Goal: Information Seeking & Learning: Find specific fact

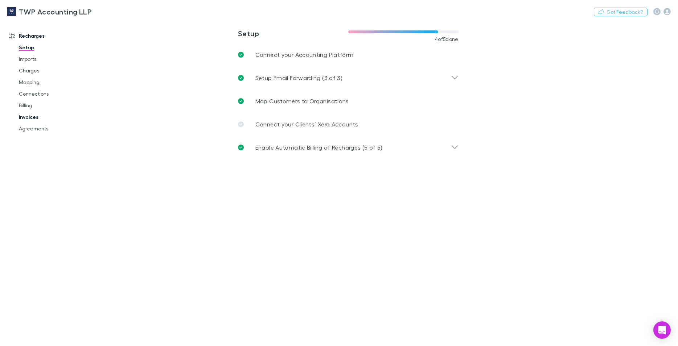
click at [29, 115] on link "Invoices" at bounding box center [55, 117] width 87 height 12
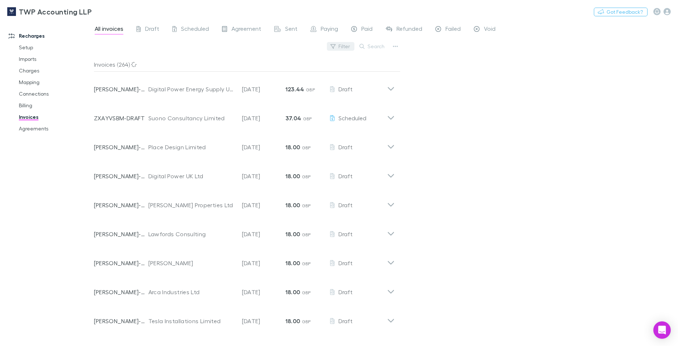
click at [343, 49] on button "Filter" at bounding box center [341, 46] width 28 height 9
click at [361, 45] on div at bounding box center [339, 173] width 678 height 346
click at [368, 45] on button "Search" at bounding box center [372, 46] width 33 height 9
click at [326, 48] on div "Filter Search" at bounding box center [247, 49] width 306 height 16
click at [334, 47] on icon "button" at bounding box center [332, 46] width 5 height 5
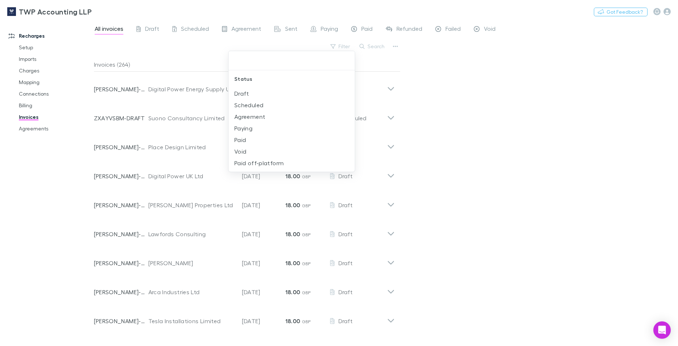
click at [392, 46] on div at bounding box center [339, 173] width 678 height 346
click at [396, 47] on icon "button" at bounding box center [395, 46] width 5 height 1
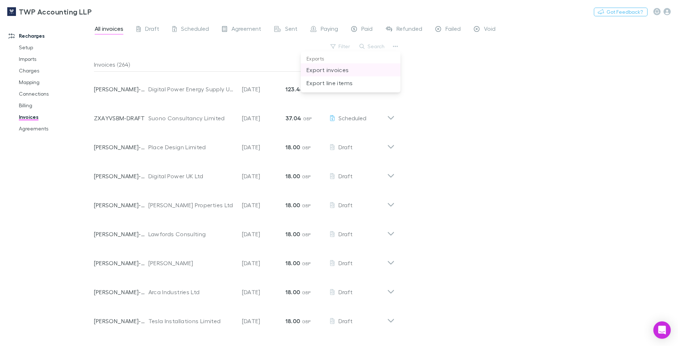
click at [331, 69] on p "Export invoices" at bounding box center [350, 70] width 88 height 9
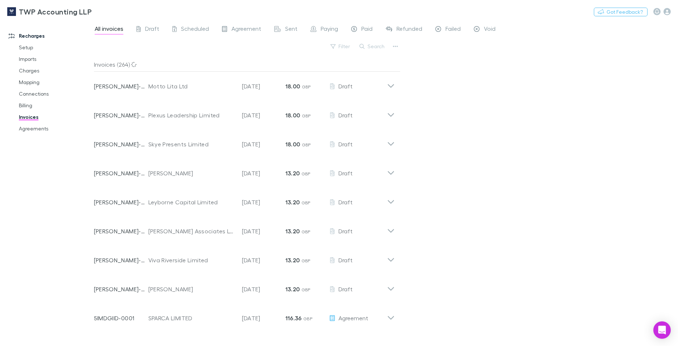
scroll to position [624, 0]
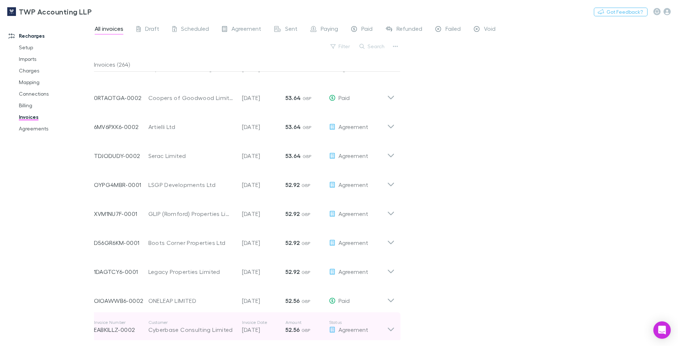
click at [225, 327] on div "Invoice Number EABKILLZ-0002 Customer Cyberbase Consulting Limited Invoice Date…" at bounding box center [240, 327] width 293 height 26
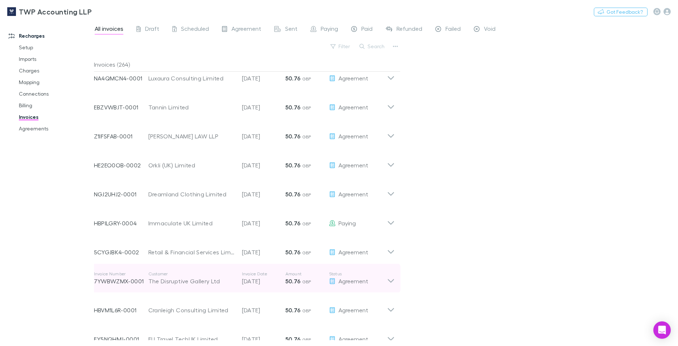
scroll to position [2482, 0]
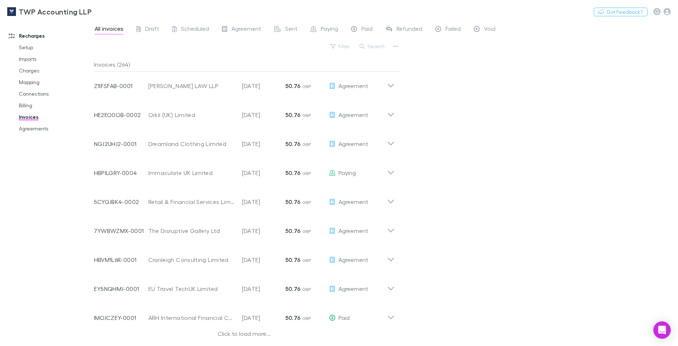
click at [223, 330] on div "Click to load more..." at bounding box center [244, 335] width 301 height 11
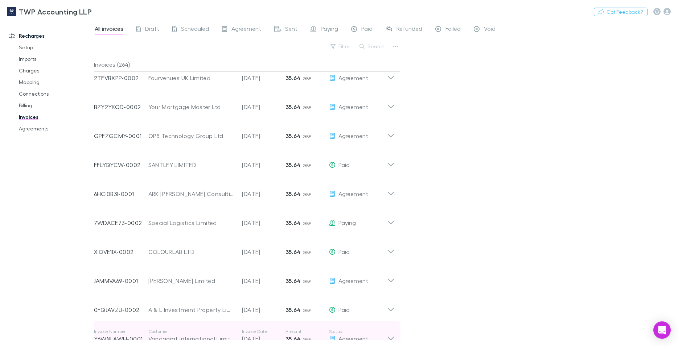
scroll to position [3358, 0]
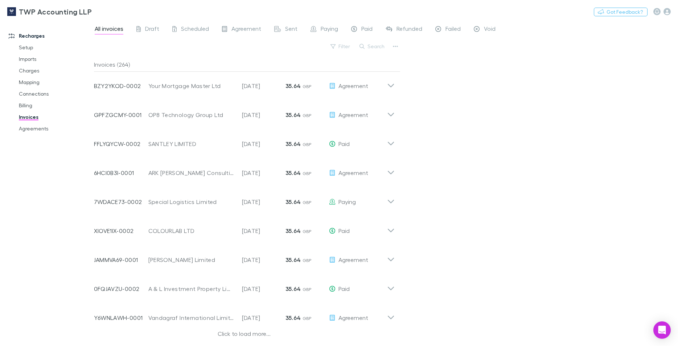
click at [227, 331] on div "Click to load more..." at bounding box center [244, 335] width 301 height 11
click at [230, 326] on div "Invoice Number 2PBVBAJ0-0002 Customer The [PERSON_NAME] Apothecary Limited Invo…" at bounding box center [240, 316] width 293 height 26
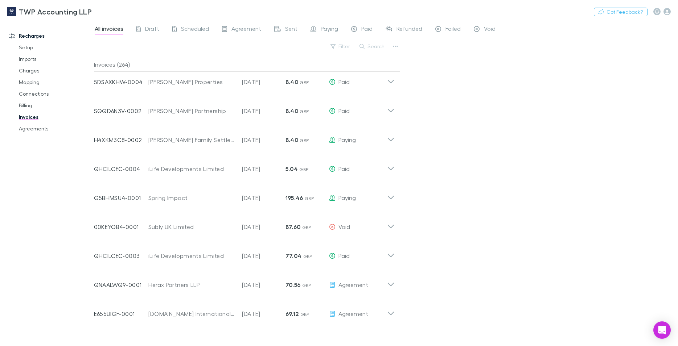
scroll to position [5306, 0]
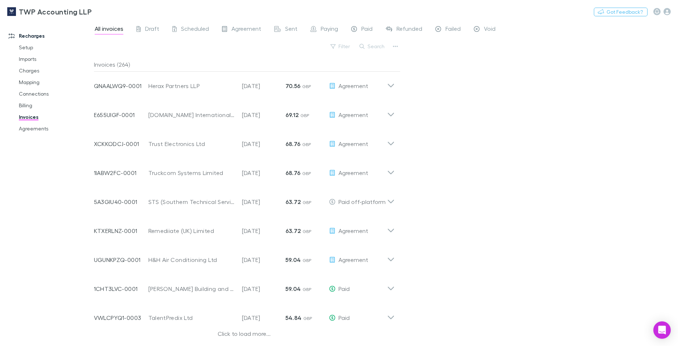
click at [224, 330] on div "Click to load more..." at bounding box center [244, 335] width 301 height 11
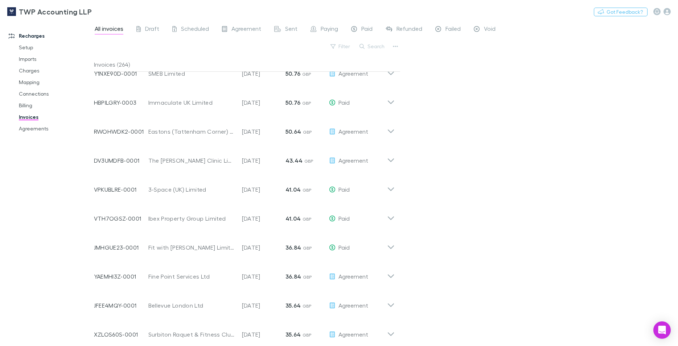
scroll to position [6182, 0]
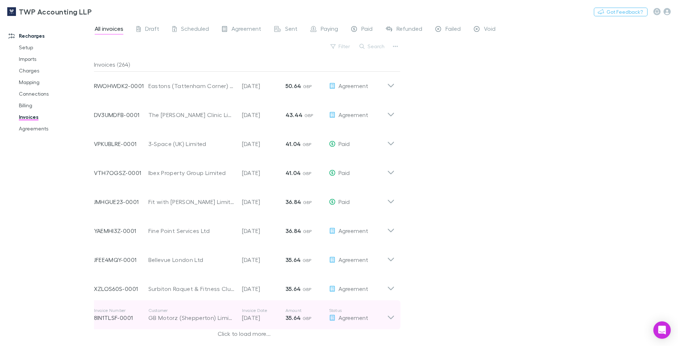
click at [235, 322] on div "Invoice Number 8IN1TLSF-0001 Customer GB Motorz (Shepperton) Limited Invoice Da…" at bounding box center [244, 315] width 312 height 29
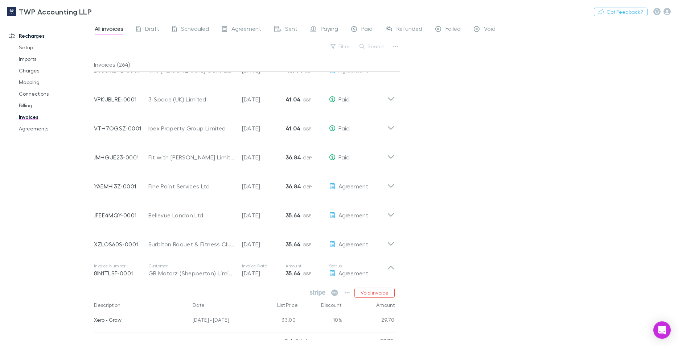
click at [230, 298] on div "Void invoice" at bounding box center [244, 293] width 301 height 10
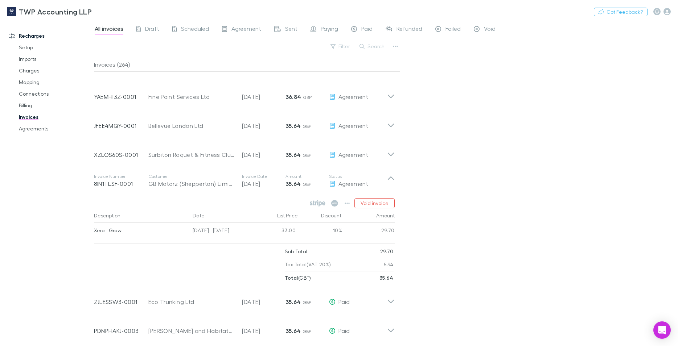
click at [231, 312] on div "Invoice Number ZJLESSW3-0001 Customer Eco Trunking Ltd Invoice Date [DATE] Amou…" at bounding box center [240, 299] width 293 height 26
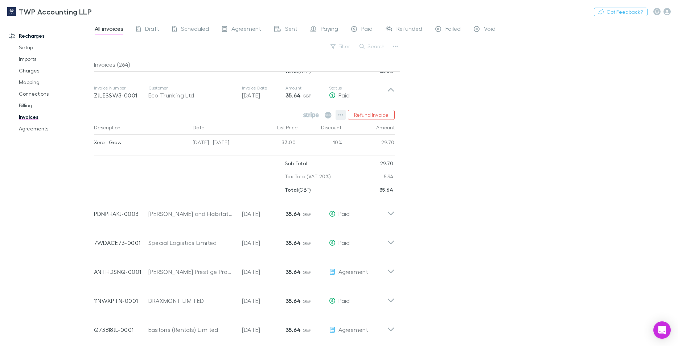
click at [338, 118] on icon "button" at bounding box center [340, 115] width 5 height 6
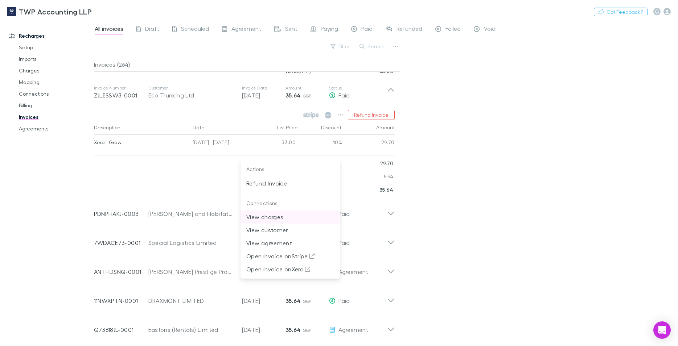
click at [296, 221] on p "View charges" at bounding box center [290, 217] width 88 height 9
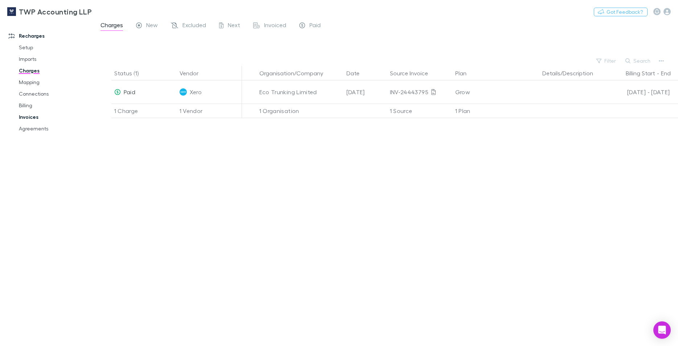
click at [30, 116] on link "Invoices" at bounding box center [55, 117] width 87 height 12
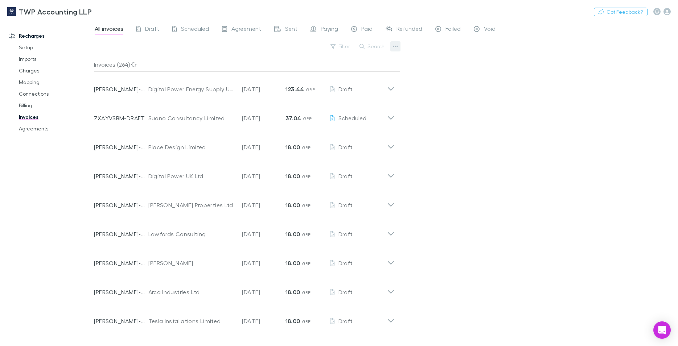
click at [396, 46] on icon "button" at bounding box center [395, 47] width 5 height 6
click at [469, 116] on div at bounding box center [339, 173] width 678 height 346
click at [338, 46] on button "Filter" at bounding box center [341, 46] width 28 height 9
click at [452, 125] on div at bounding box center [339, 173] width 678 height 346
click at [30, 62] on link "Imports" at bounding box center [55, 59] width 87 height 12
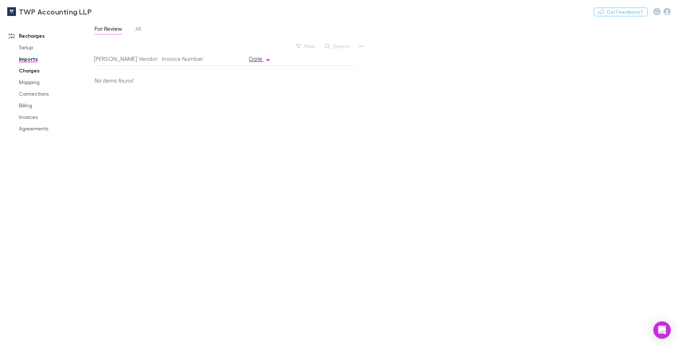
click at [30, 73] on link "Charges" at bounding box center [55, 71] width 87 height 12
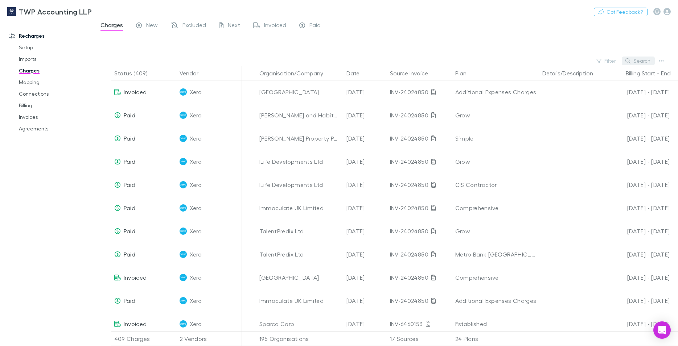
click at [641, 63] on button "Search" at bounding box center [638, 61] width 33 height 9
click at [641, 63] on input "text" at bounding box center [625, 60] width 36 height 10
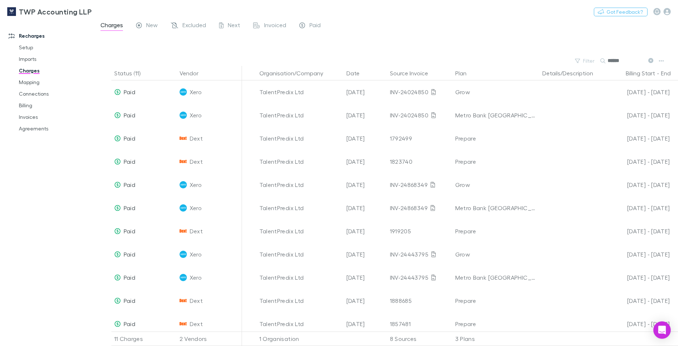
type input "******"
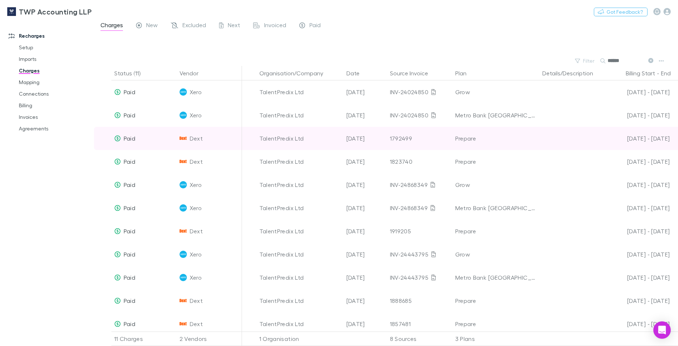
click at [372, 140] on div "[DATE]" at bounding box center [365, 138] width 44 height 23
click at [116, 140] on icon at bounding box center [117, 139] width 7 height 6
click at [180, 137] on img at bounding box center [183, 138] width 7 height 7
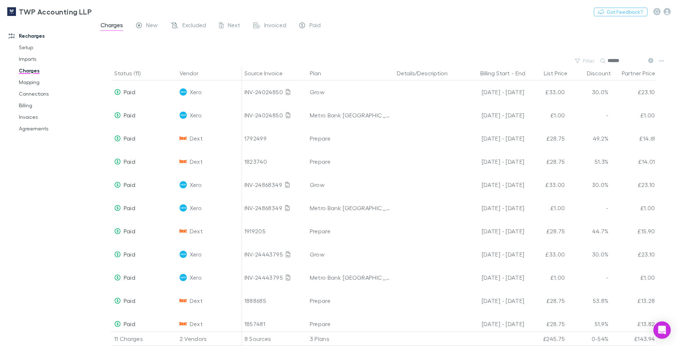
scroll to position [0, 159]
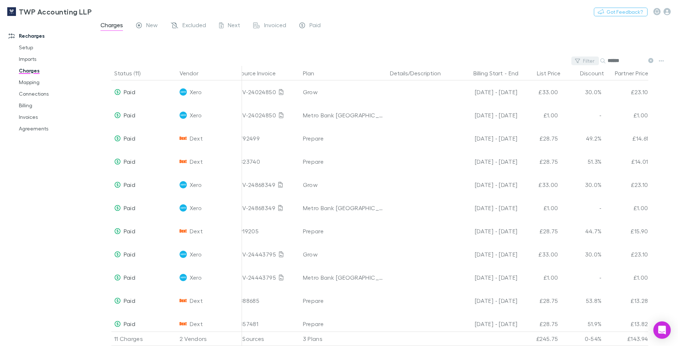
click at [583, 61] on button "Filter" at bounding box center [585, 61] width 28 height 9
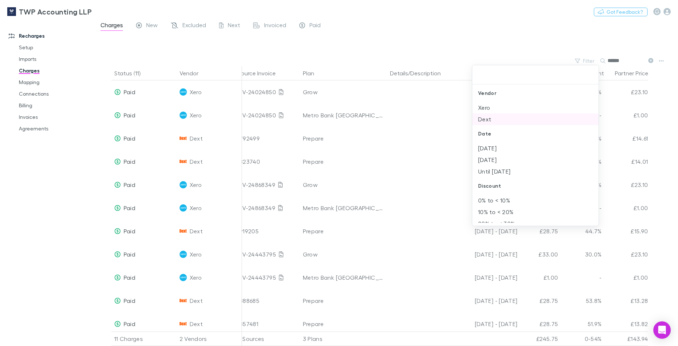
click at [497, 119] on li "Dext" at bounding box center [535, 120] width 126 height 12
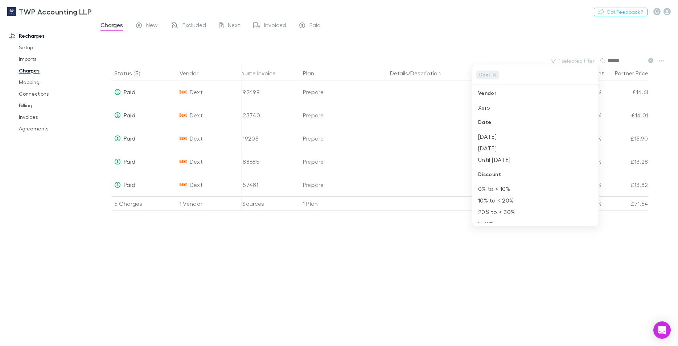
scroll to position [0, 153]
click at [437, 325] on div at bounding box center [339, 173] width 678 height 346
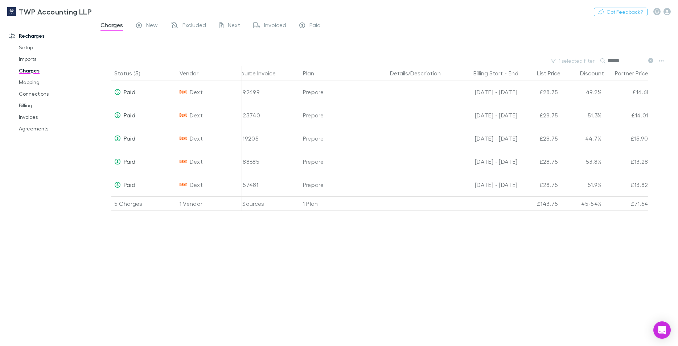
click at [428, 285] on div "Status (5) Vendor Organisation/Company Date Source Invoice Plan Details/Descrip…" at bounding box center [386, 206] width 584 height 280
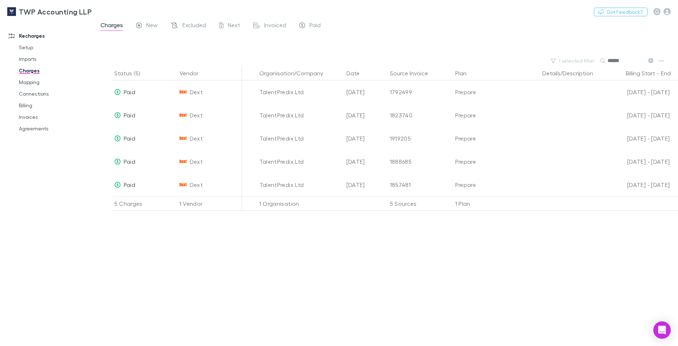
click at [631, 57] on input "******" at bounding box center [625, 60] width 36 height 10
drag, startPoint x: 630, startPoint y: 58, endPoint x: 572, endPoint y: 60, distance: 58.4
click at [607, 60] on input "******" at bounding box center [625, 60] width 36 height 10
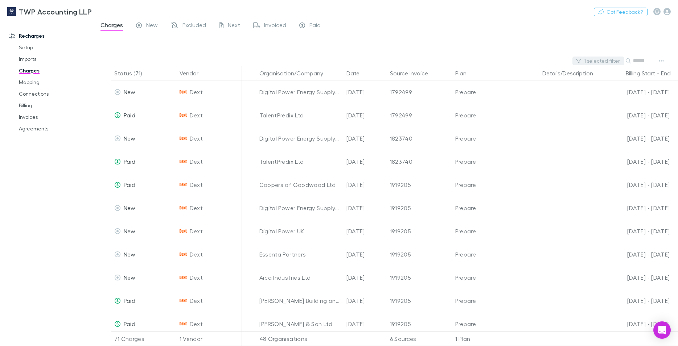
click at [584, 61] on button "1 selected filter" at bounding box center [598, 61] width 52 height 9
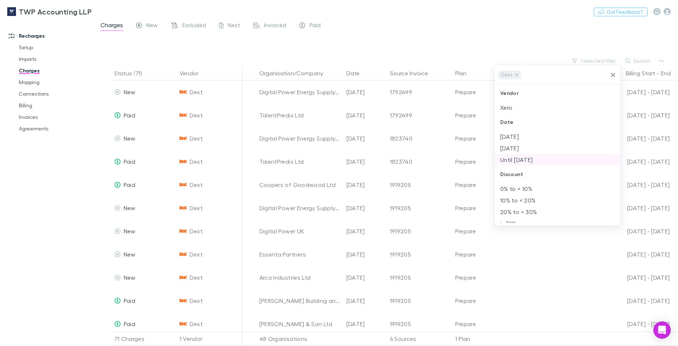
click at [506, 161] on li "Until [DATE]" at bounding box center [557, 160] width 126 height 12
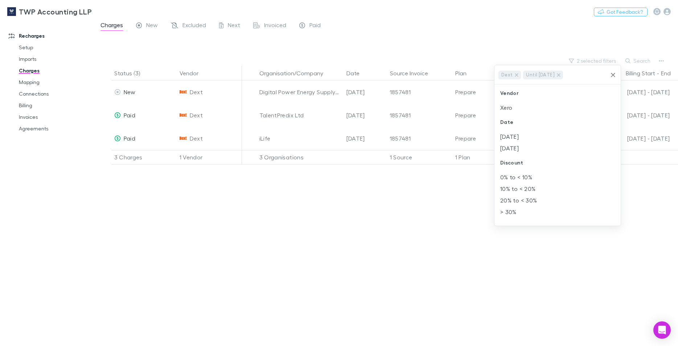
click at [452, 204] on div at bounding box center [339, 173] width 678 height 346
click at [285, 251] on div "Status (3) Vendor Organisation/Company Date Source Invoice Plan Details/Descrip…" at bounding box center [386, 206] width 584 height 280
click at [591, 62] on button "2 selected filters" at bounding box center [592, 61] width 55 height 9
click at [512, 206] on li "1763876" at bounding box center [557, 206] width 126 height 12
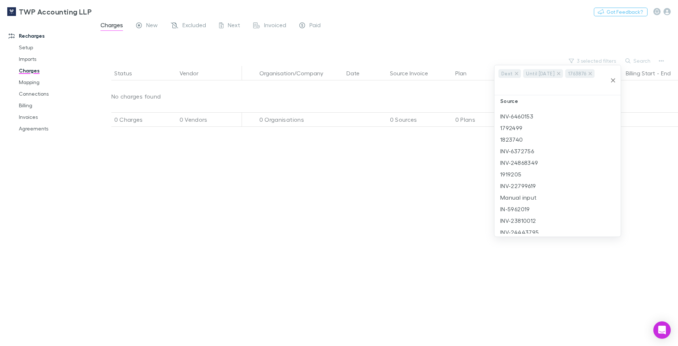
scroll to position [517, 0]
click at [399, 202] on div at bounding box center [339, 173] width 678 height 346
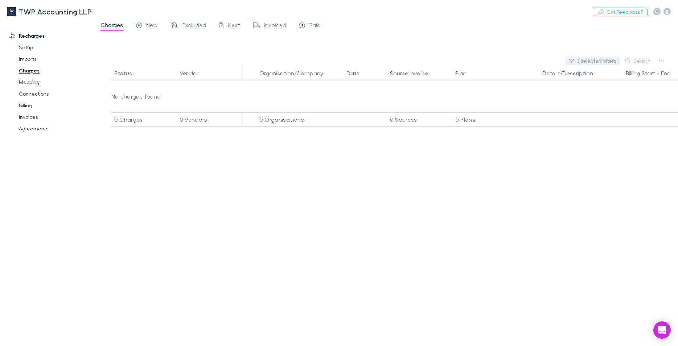
click at [585, 60] on button "3 selected filters" at bounding box center [592, 61] width 55 height 9
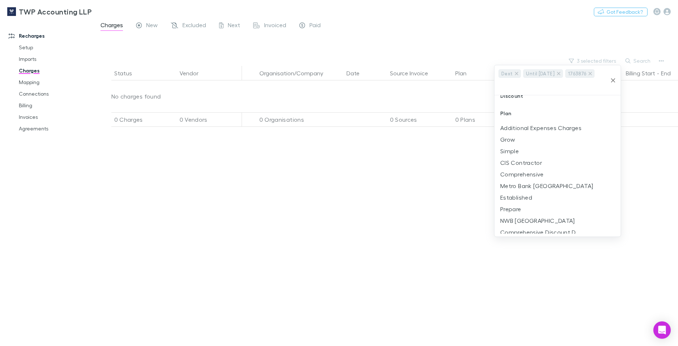
scroll to position [83, 0]
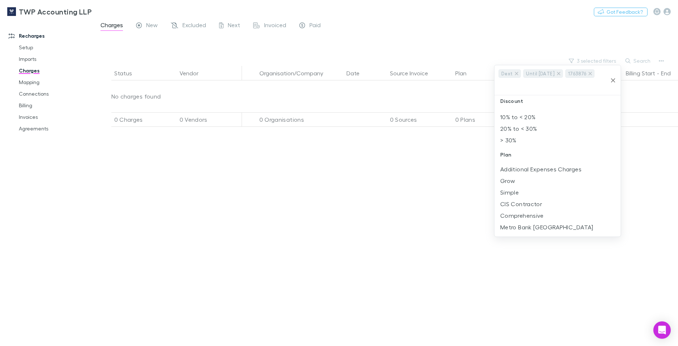
click at [613, 80] on icon "Clear" at bounding box center [613, 80] width 4 height 4
click at [516, 79] on input "text" at bounding box center [551, 85] width 109 height 13
click at [547, 79] on input "text" at bounding box center [551, 85] width 109 height 13
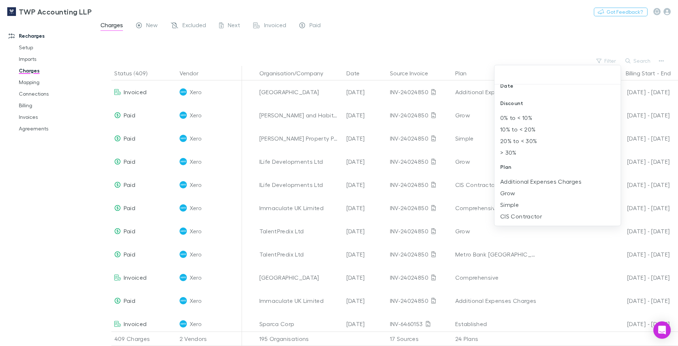
scroll to position [0, 0]
click at [569, 48] on div at bounding box center [339, 173] width 678 height 346
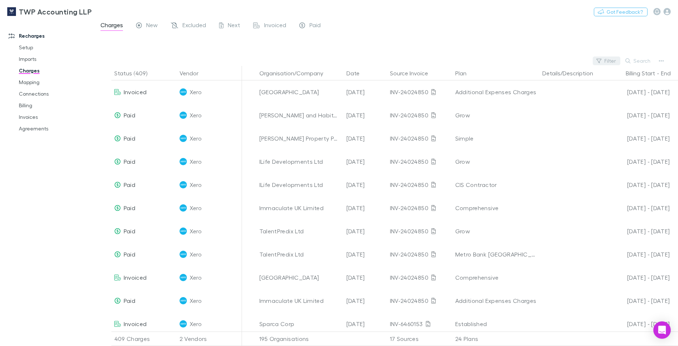
click at [607, 61] on button "Filter" at bounding box center [607, 61] width 28 height 9
click at [507, 118] on li "Dext" at bounding box center [557, 120] width 126 height 12
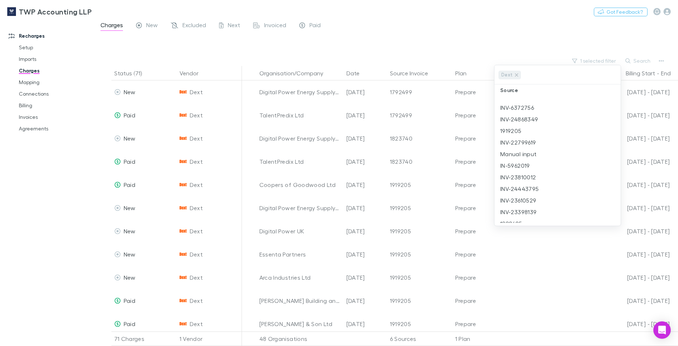
scroll to position [540, 0]
click at [516, 204] on li "1763876" at bounding box center [557, 206] width 126 height 12
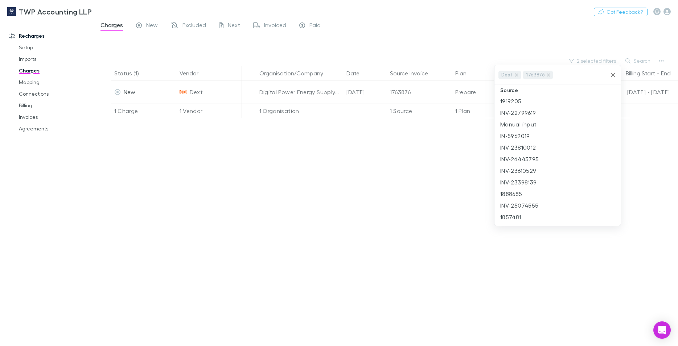
scroll to position [0, 0]
click at [416, 173] on div at bounding box center [339, 173] width 678 height 346
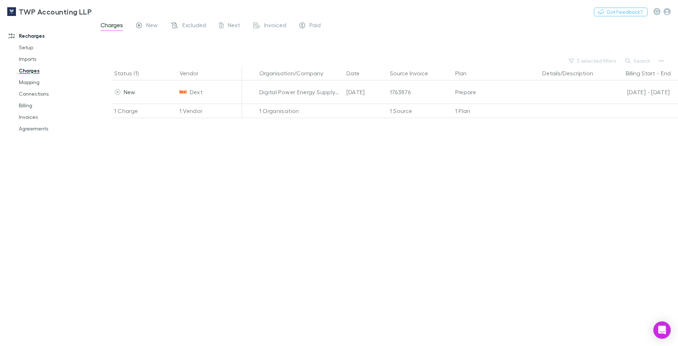
click at [227, 245] on div "Status (1) Vendor Organisation/Company Date Source Invoice Plan Details/Descrip…" at bounding box center [386, 206] width 584 height 280
click at [587, 62] on button "2 selected filters" at bounding box center [592, 61] width 55 height 9
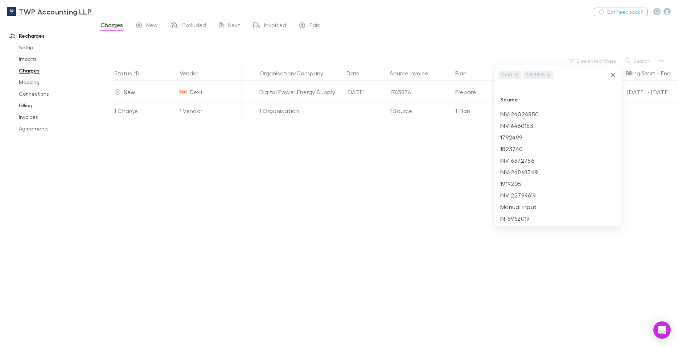
scroll to position [405, 0]
click at [519, 180] on li "1792499" at bounding box center [557, 179] width 126 height 12
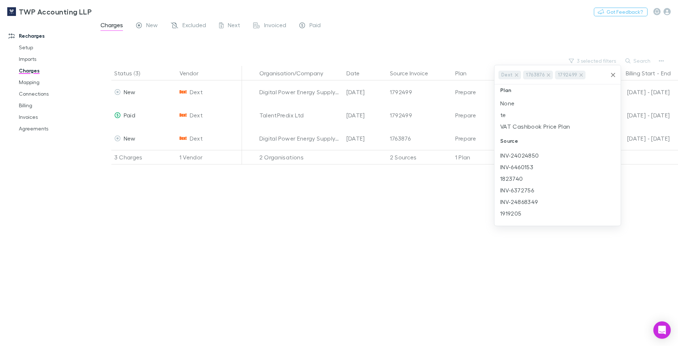
scroll to position [0, 0]
click at [453, 213] on div at bounding box center [339, 173] width 678 height 346
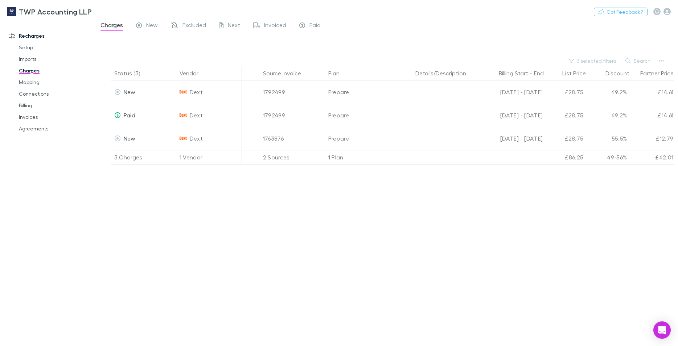
scroll to position [0, 153]
